Goal: Transaction & Acquisition: Purchase product/service

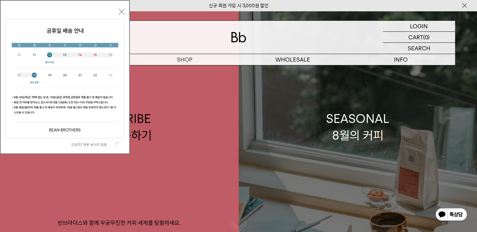
click at [323, 116] on link "SEASONAL 8월의 커피" at bounding box center [358, 127] width 239 height 232
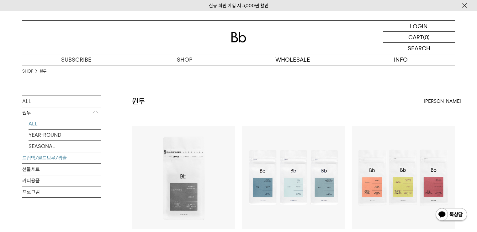
click at [43, 155] on link "드립백/콜드브루/캡슐" at bounding box center [61, 157] width 78 height 11
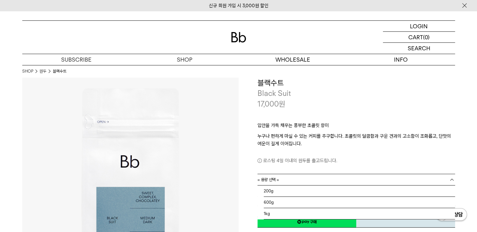
click at [357, 177] on link "= 용량 선택 =" at bounding box center [357, 179] width 198 height 11
click at [354, 188] on li "200g" at bounding box center [359, 190] width 191 height 11
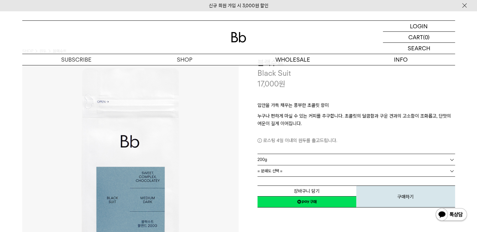
scroll to position [31, 0]
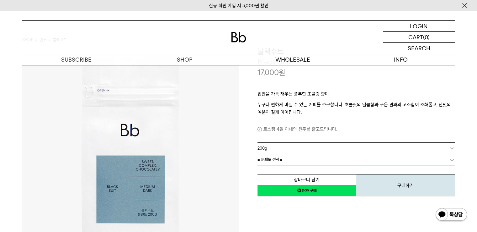
click at [344, 150] on link "200g" at bounding box center [357, 147] width 198 height 11
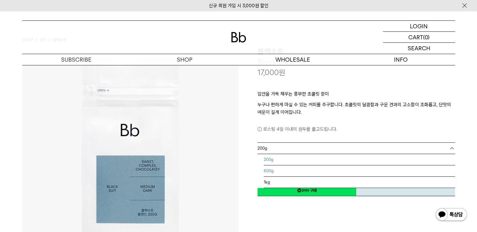
click at [344, 167] on li "600g" at bounding box center [359, 170] width 191 height 11
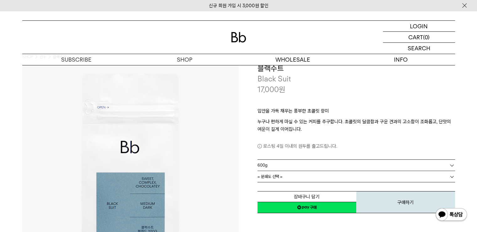
scroll to position [0, 0]
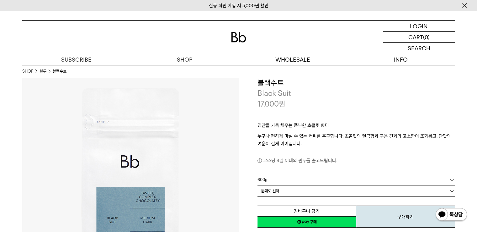
click at [339, 182] on link "600g" at bounding box center [357, 179] width 198 height 11
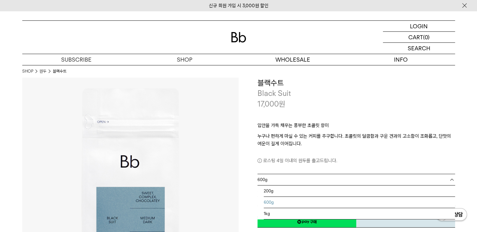
click at [334, 197] on li "600g" at bounding box center [359, 201] width 191 height 11
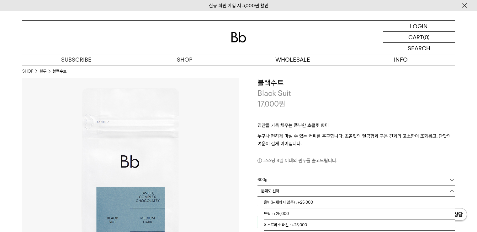
click at [333, 191] on link "= 분쇄도 선택 =" at bounding box center [357, 190] width 198 height 11
click at [333, 201] on li "홀빈(분쇄하지 않음) : +25,000" at bounding box center [359, 201] width 191 height 11
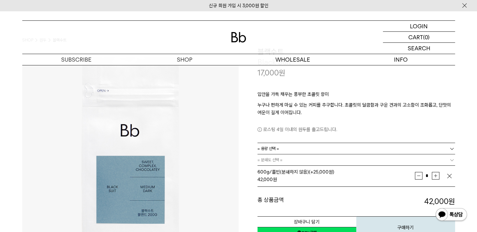
scroll to position [31, 0]
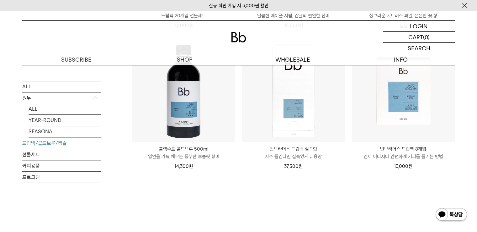
scroll to position [502, 0]
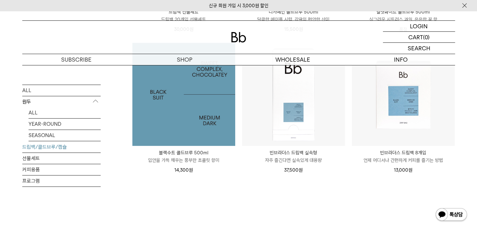
click at [197, 122] on img at bounding box center [183, 94] width 103 height 103
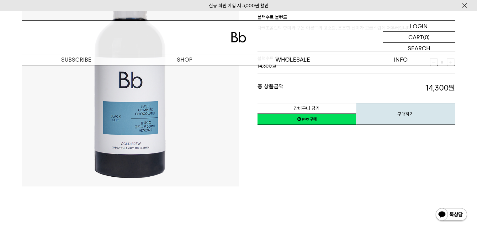
scroll to position [94, 0]
